Goal: Book appointment/travel/reservation

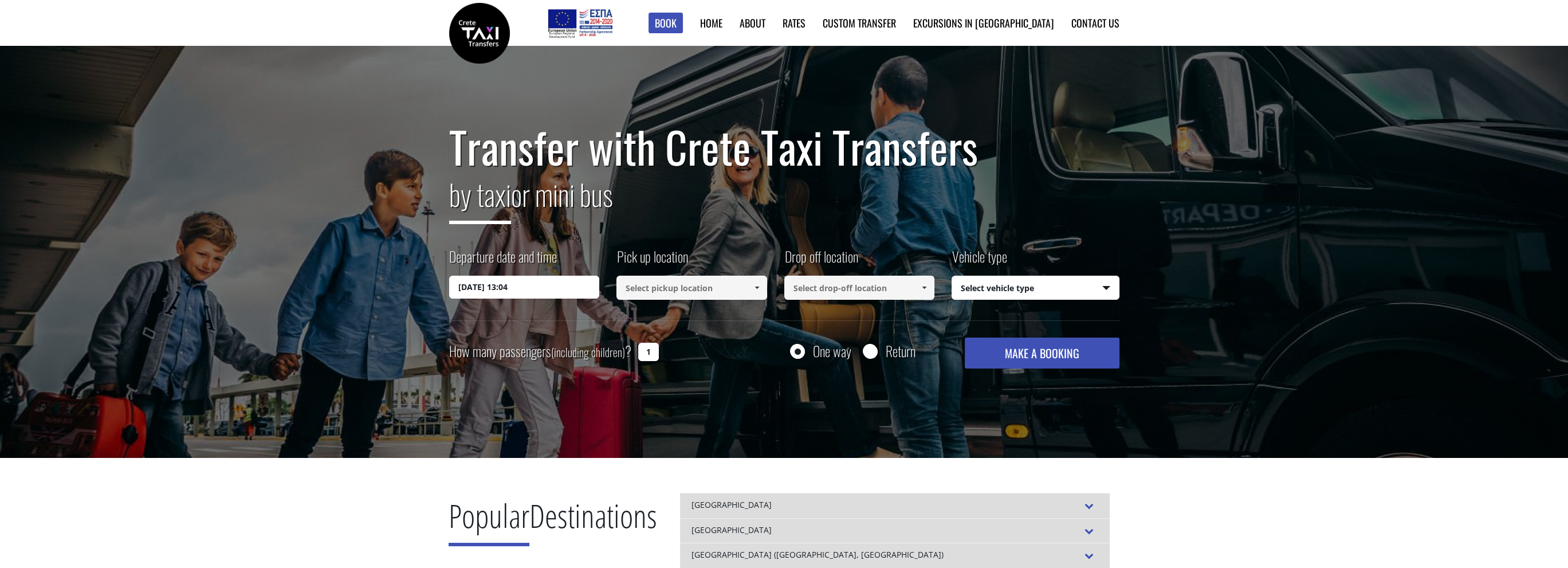
click at [563, 295] on input "22/08/2025 13:04" at bounding box center [525, 287] width 151 height 23
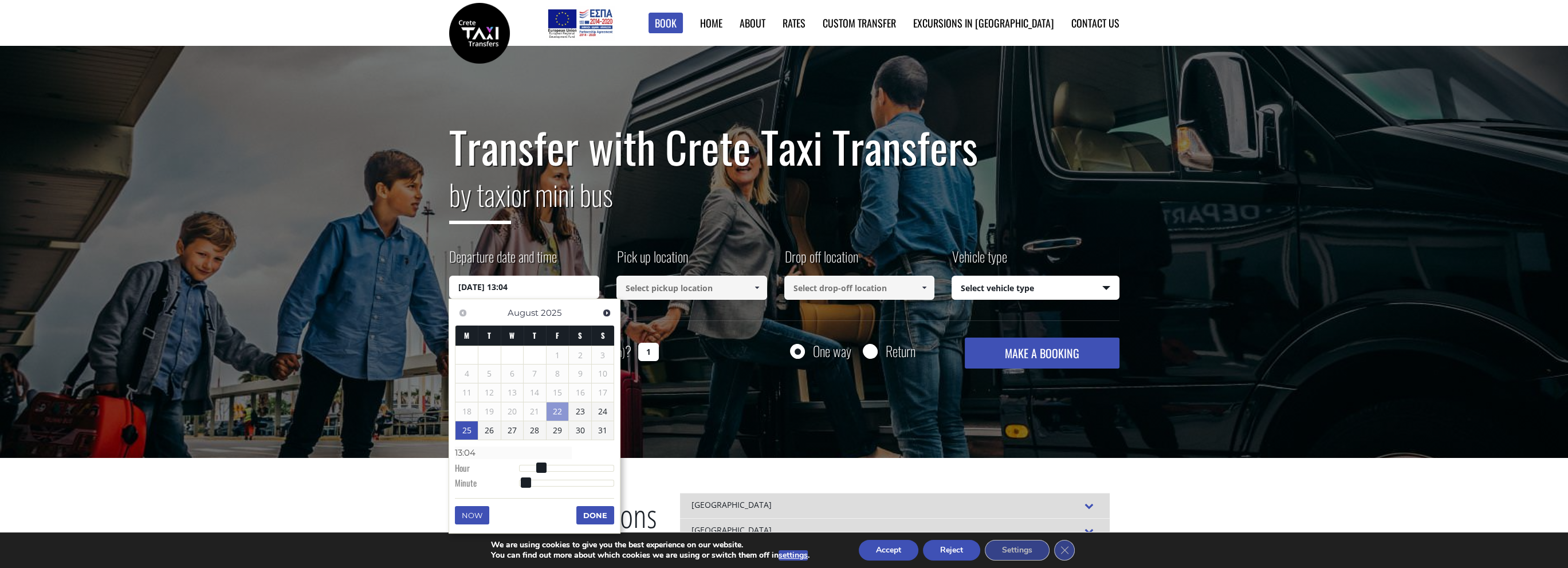
click at [467, 430] on link "25" at bounding box center [466, 430] width 22 height 18
type input "25/08/2025 00:00"
click at [591, 517] on button "Done" at bounding box center [595, 516] width 38 height 18
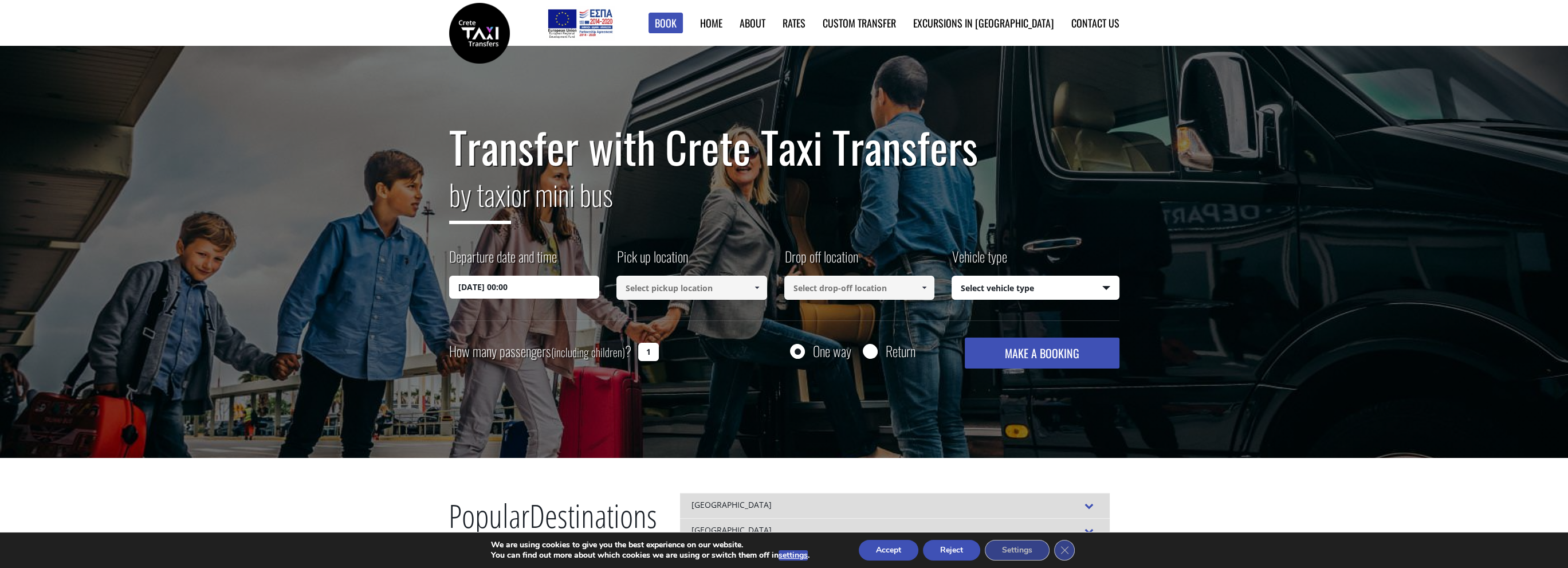
click at [733, 291] on input at bounding box center [692, 287] width 151 height 24
click at [756, 288] on span at bounding box center [756, 288] width 9 height 9
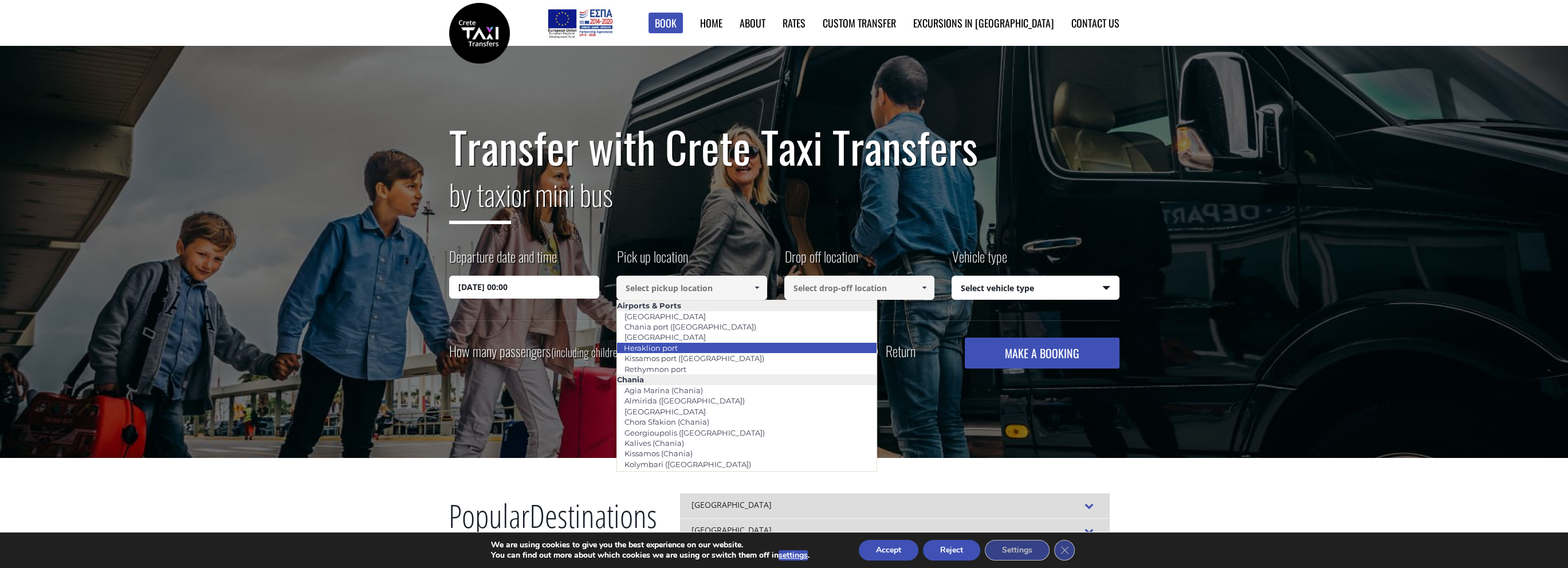
click at [679, 345] on link "Heraklion port" at bounding box center [651, 347] width 69 height 16
type input "Heraklion port"
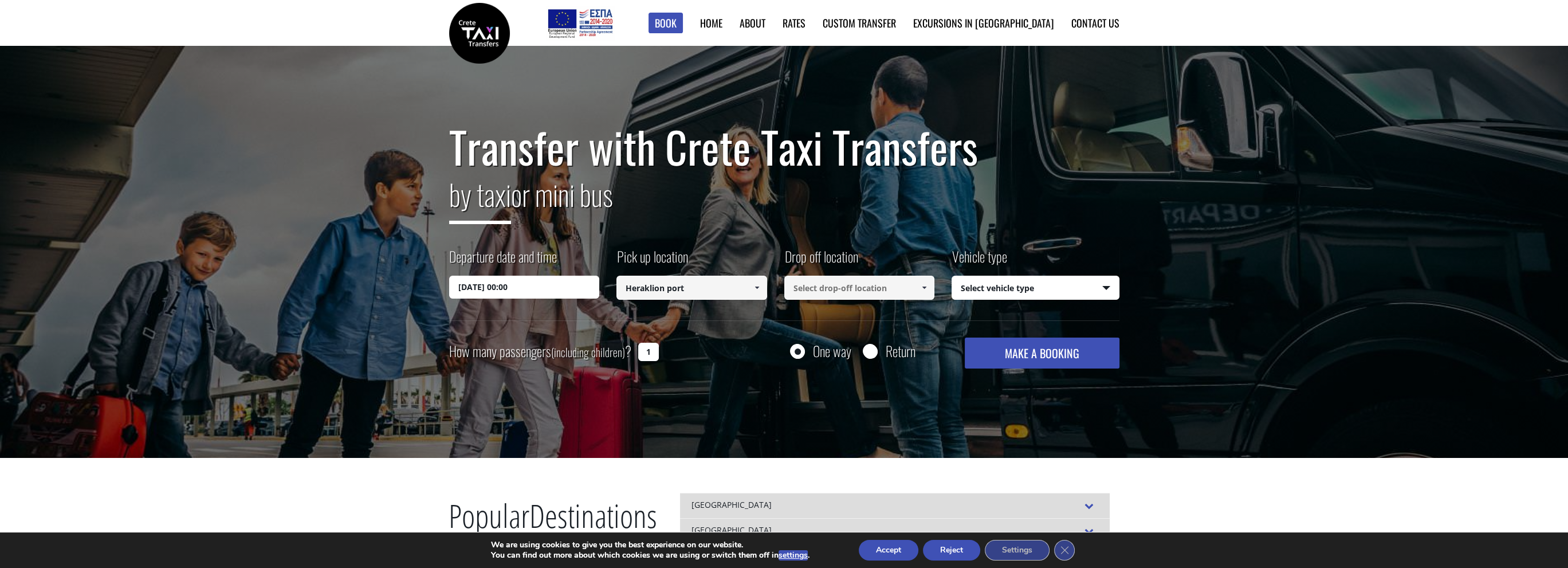
click at [922, 292] on link at bounding box center [924, 287] width 19 height 24
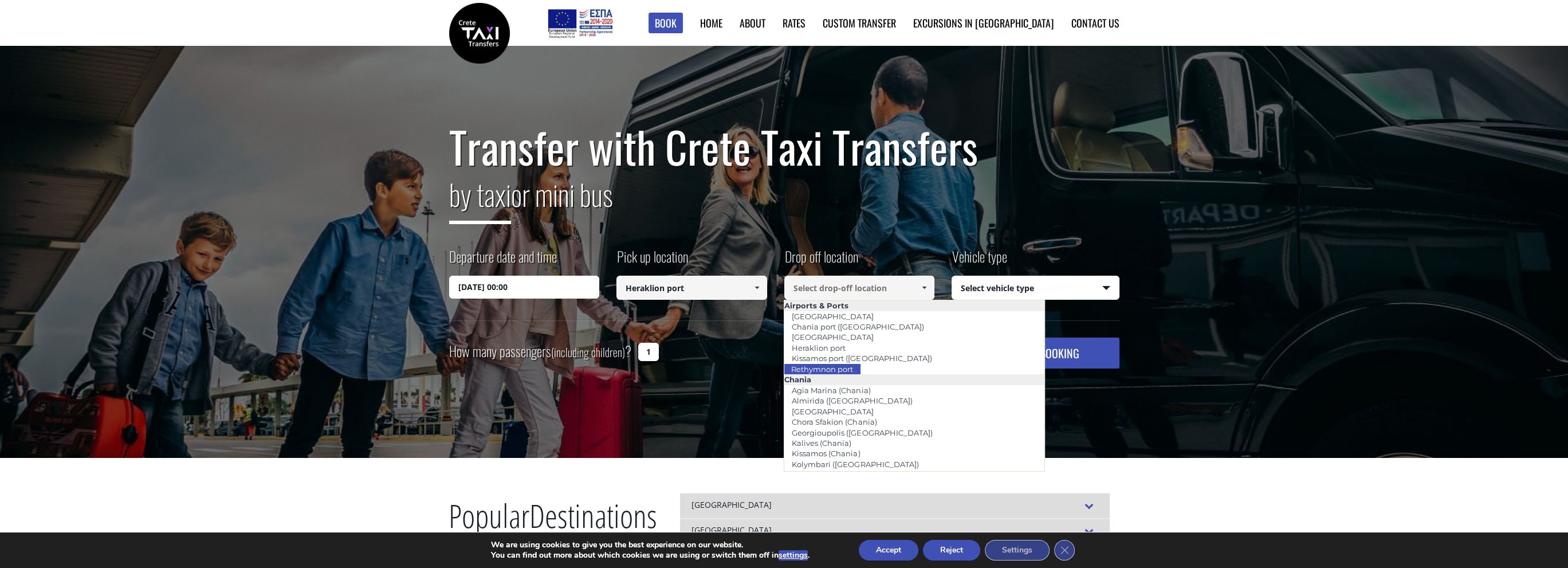
click at [863, 370] on li "Rethymnon port" at bounding box center [914, 369] width 260 height 10
type input "Rethymnon port"
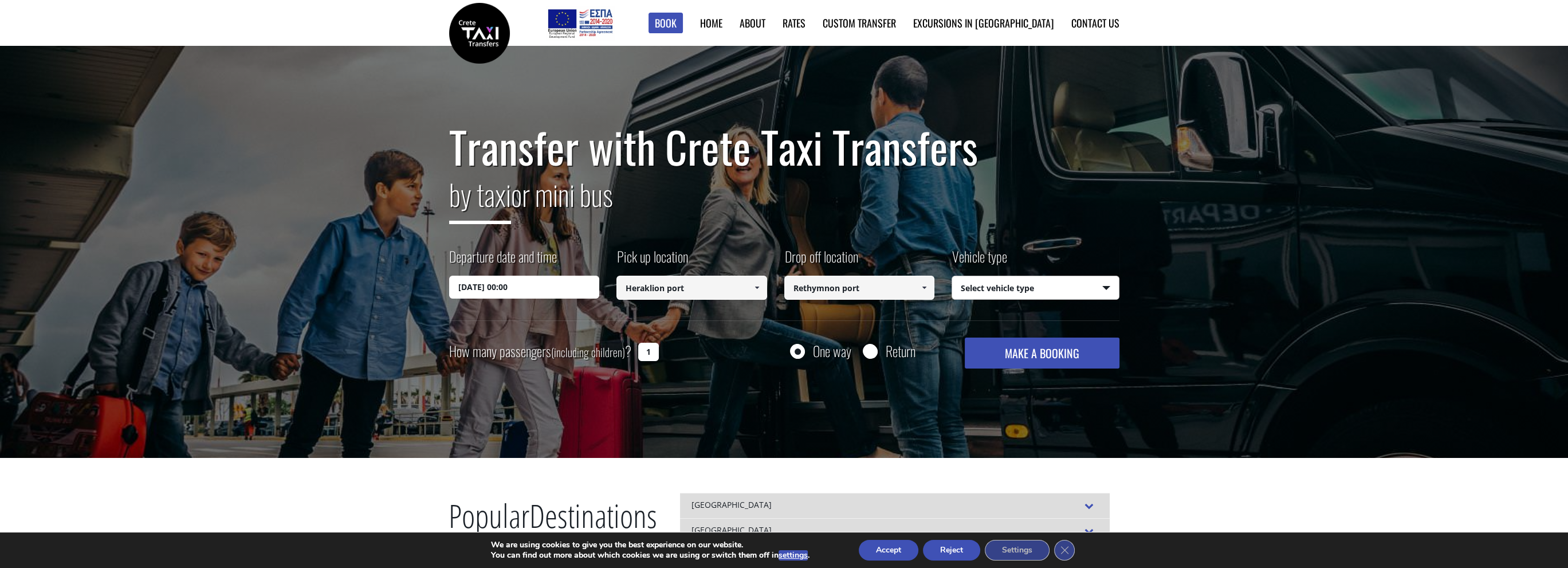
click at [1101, 286] on select "Select vehicle type Taxi (4 passengers) Mercedes E Class Mini Van (7 passengers…" at bounding box center [1035, 288] width 167 height 24
select select "540"
click at [952, 276] on select "Select vehicle type Taxi (4 passengers) Mercedes E Class Mini Van (7 passengers…" at bounding box center [1035, 288] width 167 height 24
click at [1036, 362] on button "MAKE A BOOKING" at bounding box center [1042, 352] width 154 height 31
